Goal: Check status: Check status

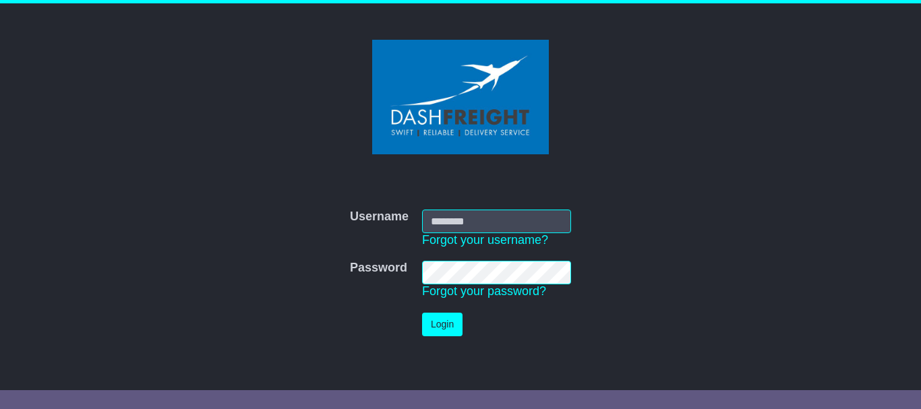
type input "**********"
click at [449, 321] on button "Login" at bounding box center [442, 325] width 40 height 24
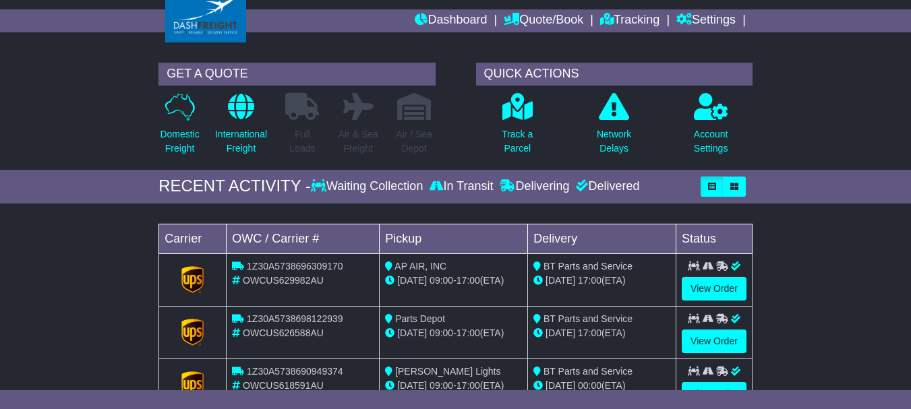
scroll to position [53, 0]
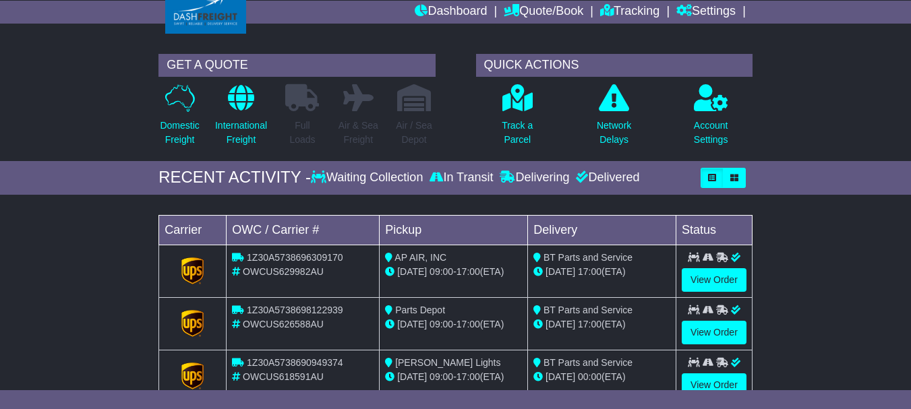
drag, startPoint x: 917, startPoint y: 49, endPoint x: 917, endPoint y: 74, distance: 25.0
click at [911, 74] on html "kelbunnyan@gmail.com Logout Kel Bunnyan kelbunnyan@gmail.com 0484321558 Change …" at bounding box center [455, 151] width 911 height 409
click at [722, 282] on link "View Order" at bounding box center [714, 280] width 65 height 24
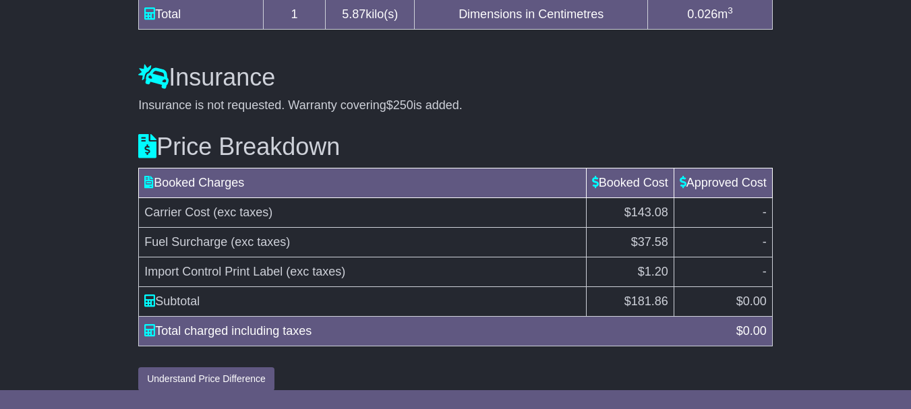
scroll to position [1326, 0]
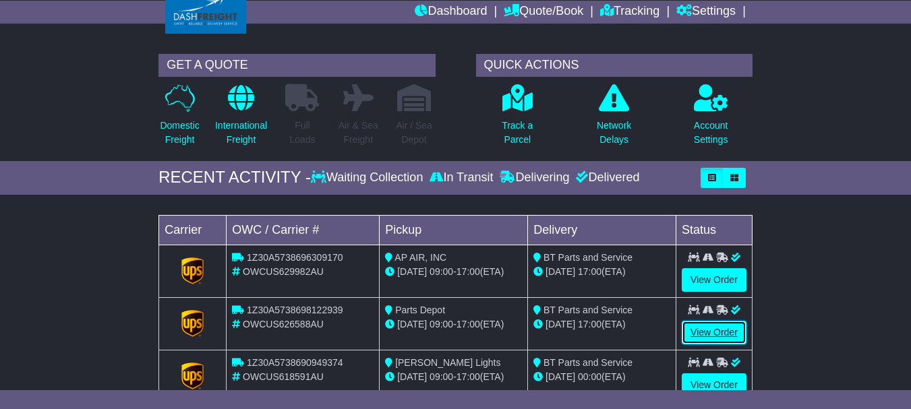
click at [723, 336] on link "View Order" at bounding box center [714, 333] width 65 height 24
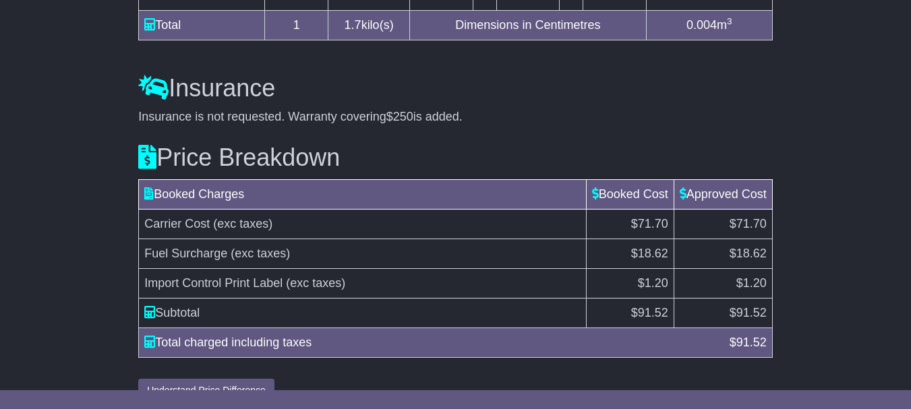
scroll to position [1297, 0]
